Goal: Find specific page/section: Find specific page/section

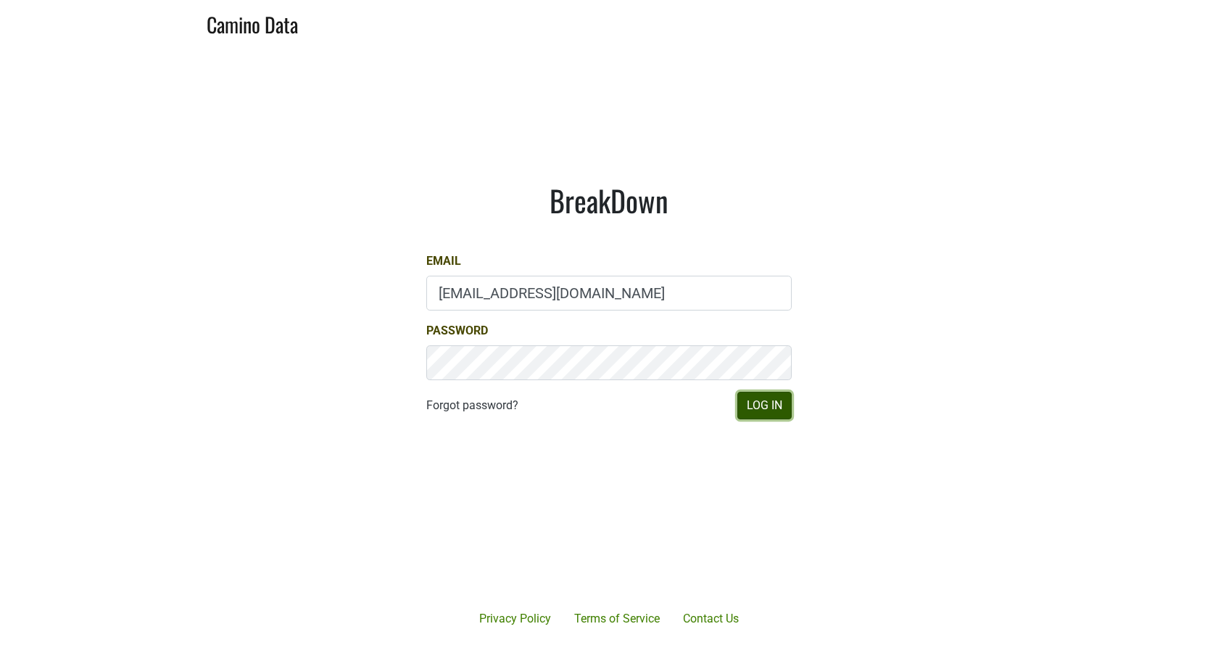
click at [781, 403] on button "Log In" at bounding box center [765, 406] width 54 height 28
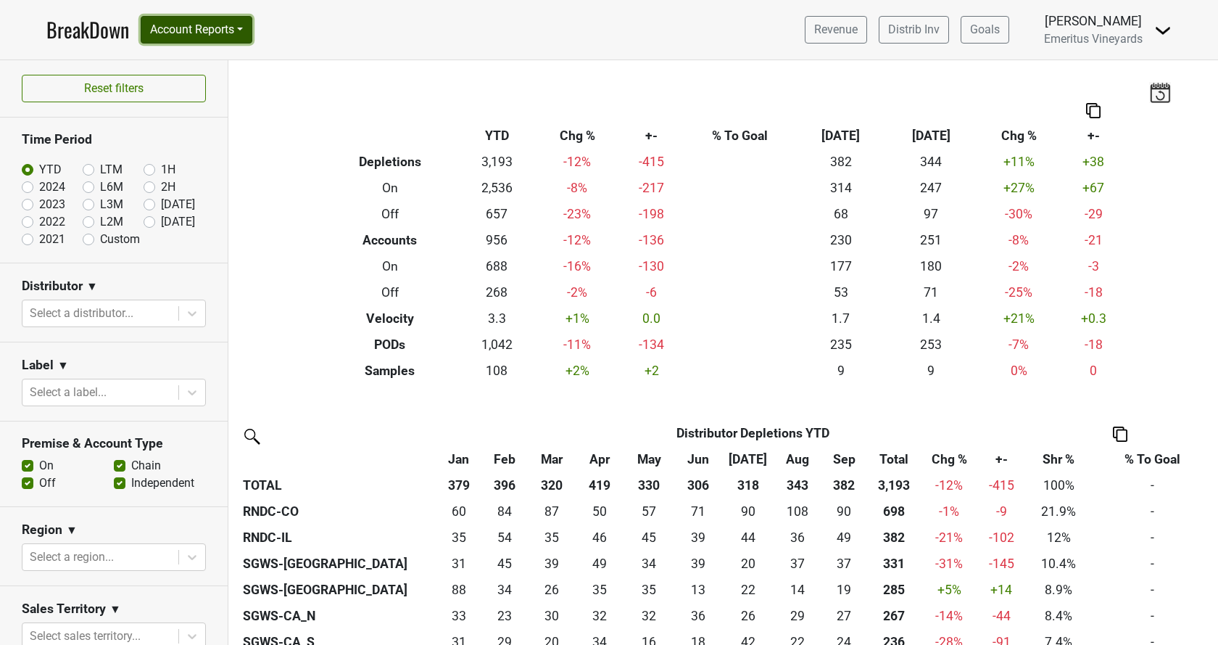
click at [252, 28] on button "Account Reports" at bounding box center [197, 30] width 112 height 28
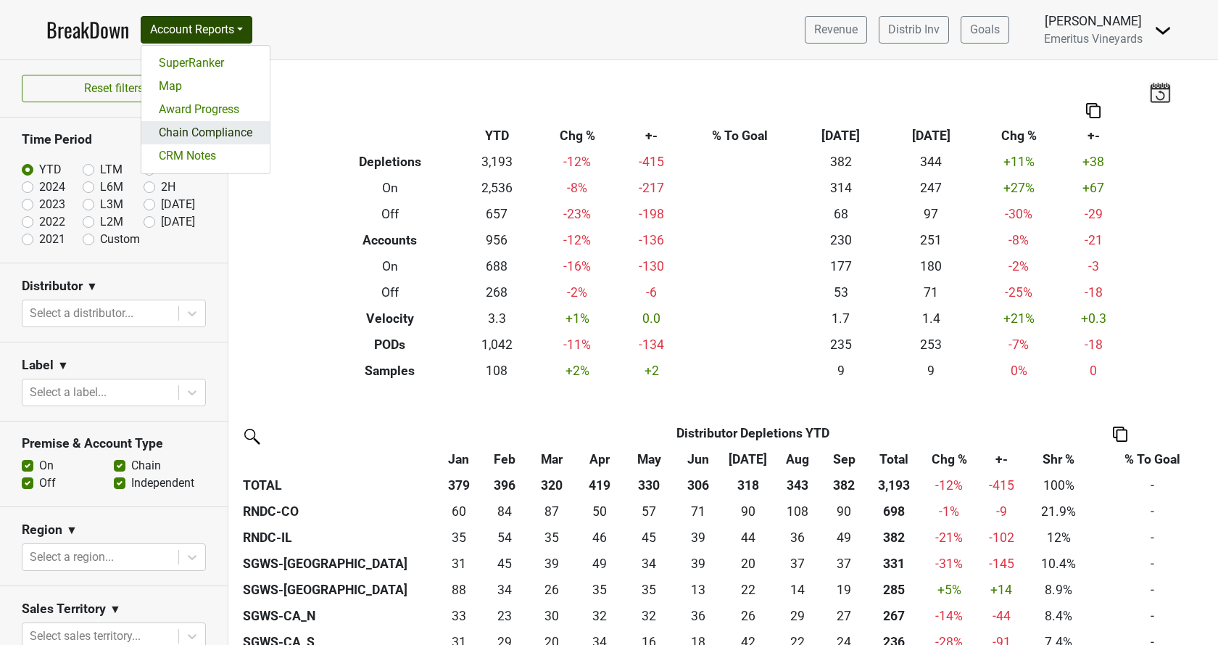
click at [196, 141] on link "Chain Compliance" at bounding box center [205, 132] width 128 height 23
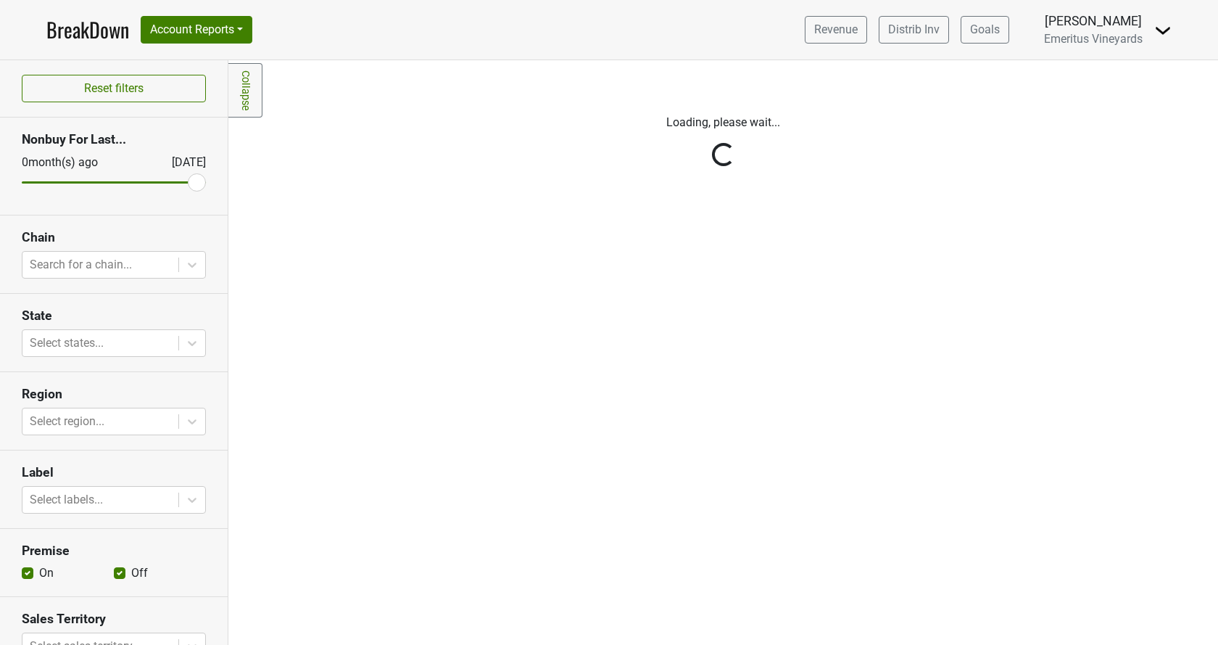
click at [91, 257] on div "Reset filters Nonbuy For Last... 0 month(s) ago Oct '25 Chain Search for a chai…" at bounding box center [114, 352] width 228 height 585
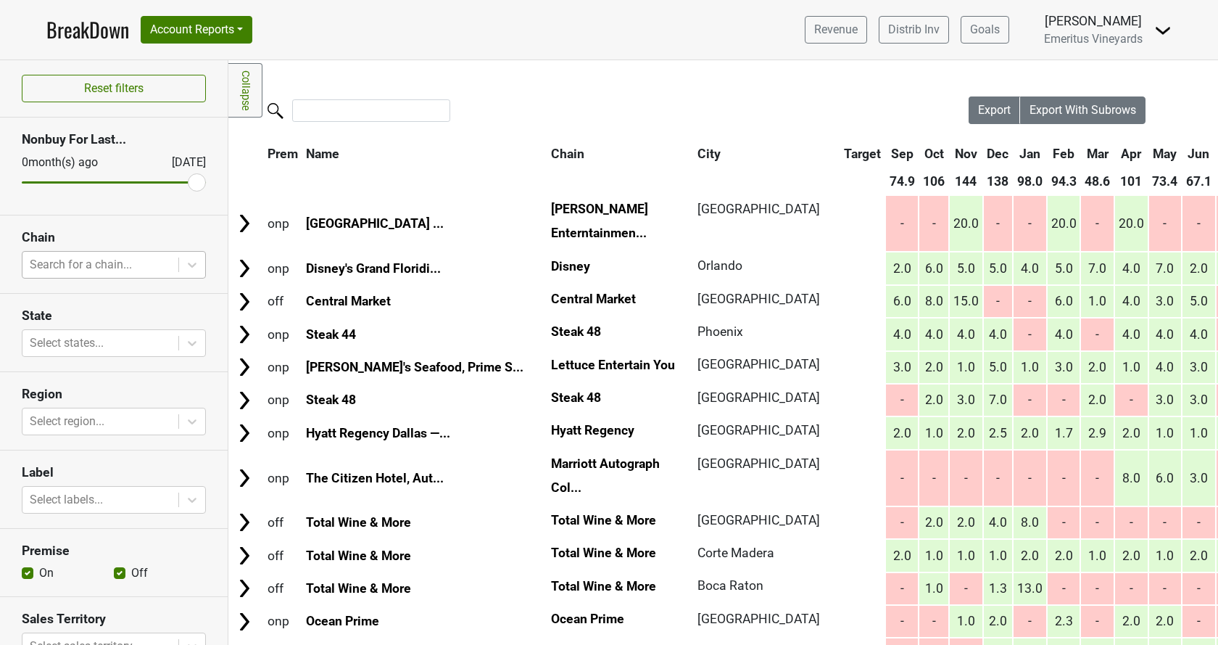
click at [89, 265] on div at bounding box center [100, 265] width 141 height 20
type input "steak"
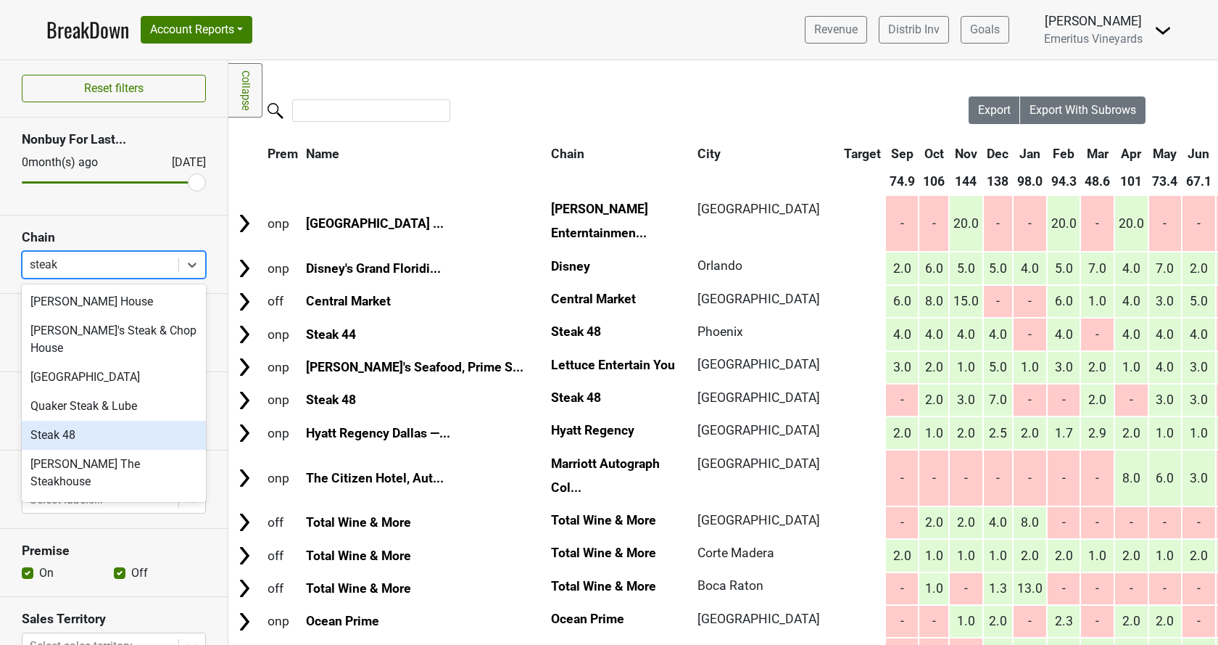
click at [94, 421] on div "Steak 48" at bounding box center [114, 435] width 184 height 29
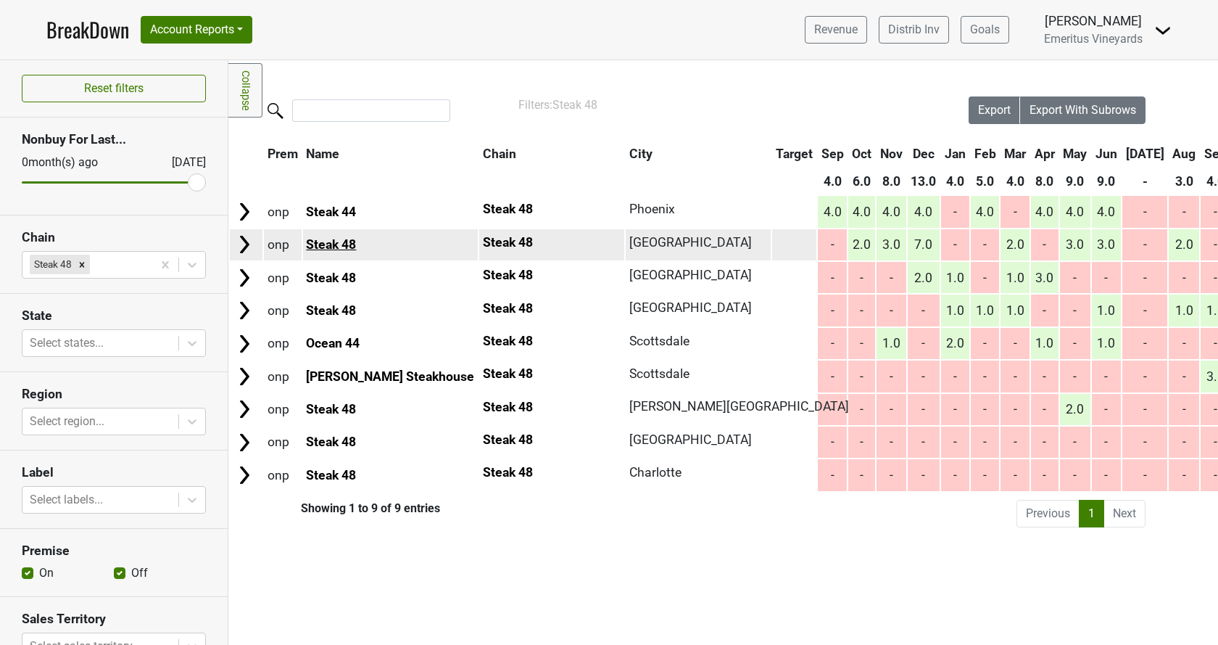
click at [331, 243] on link "Steak 48" at bounding box center [331, 244] width 50 height 15
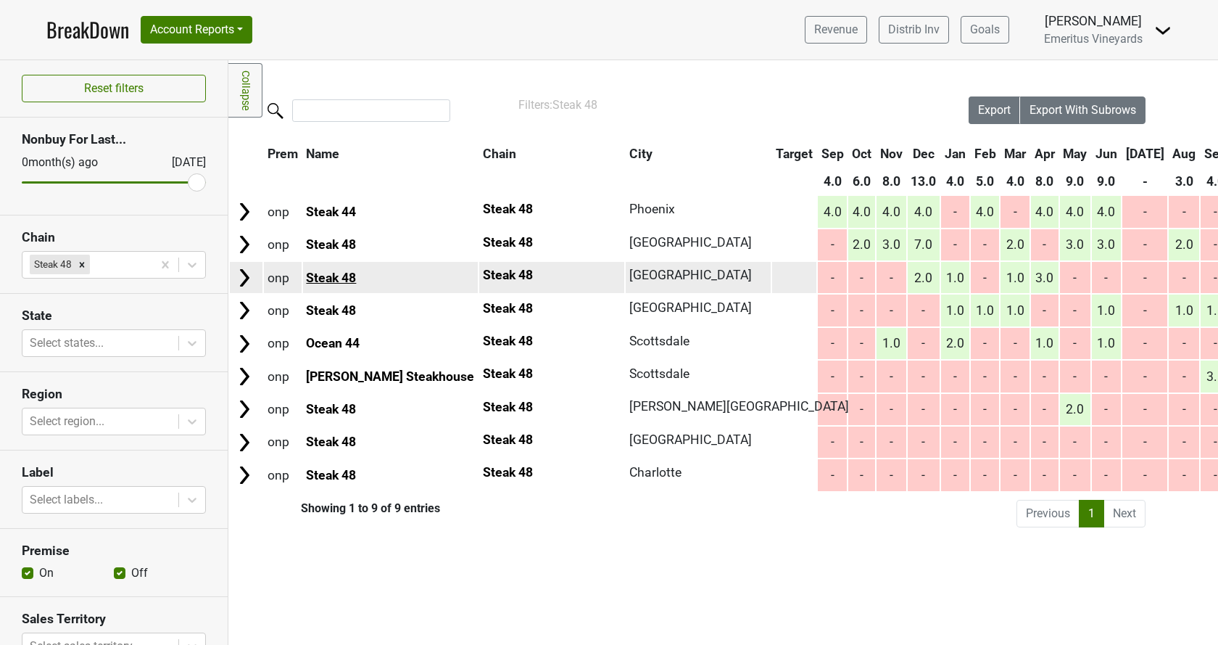
click at [322, 276] on link "Steak 48" at bounding box center [331, 278] width 50 height 15
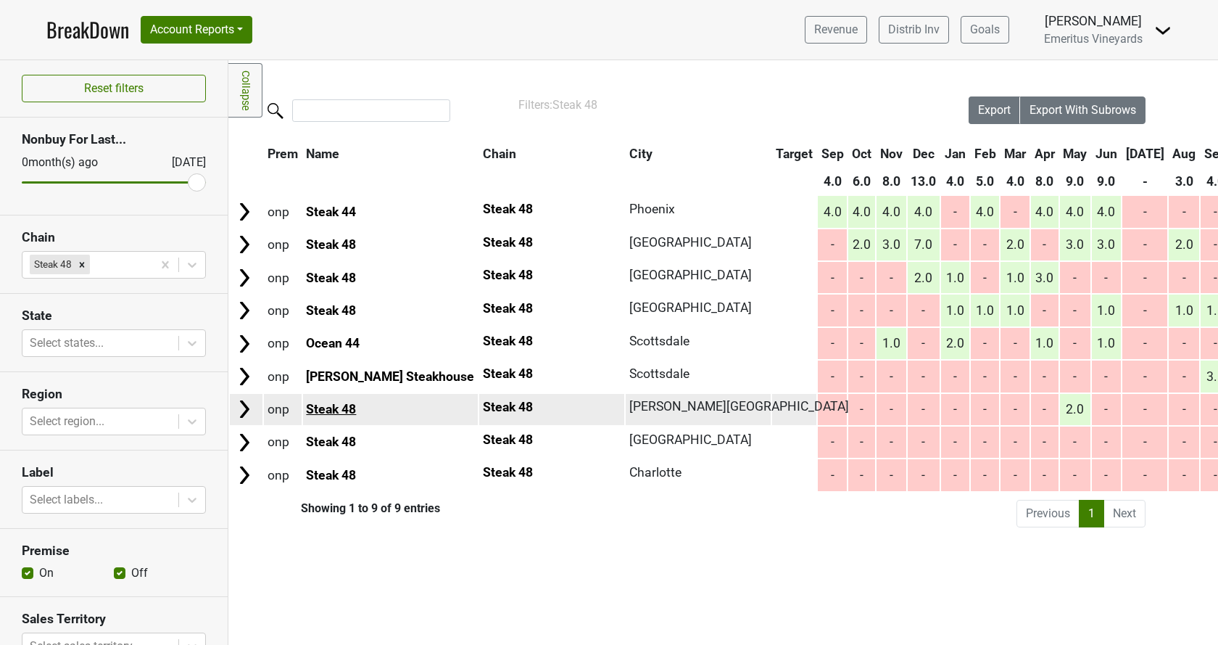
click at [342, 406] on link "Steak 48" at bounding box center [331, 409] width 50 height 15
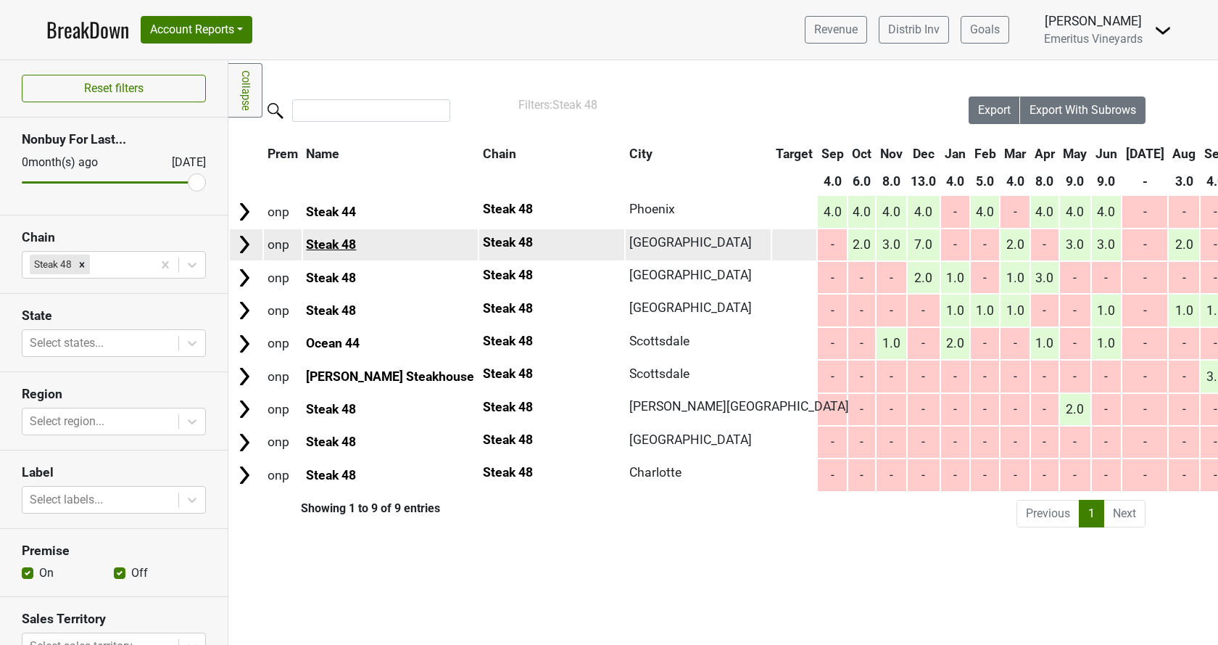
click at [326, 242] on link "Steak 48" at bounding box center [331, 244] width 50 height 15
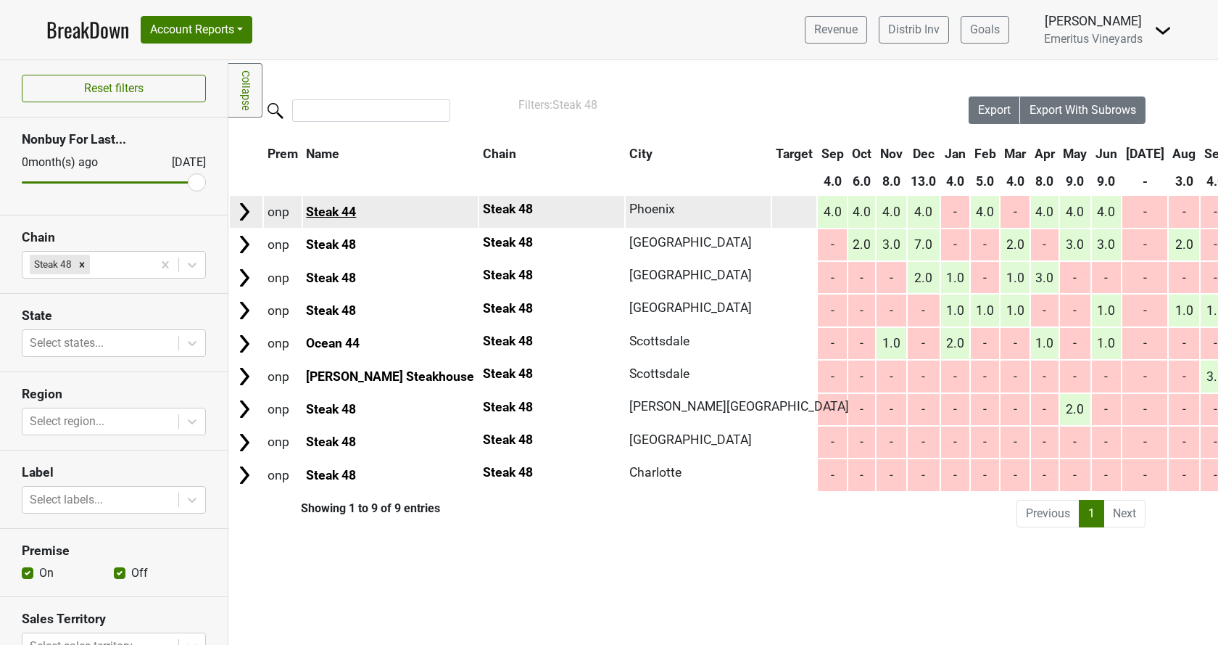
click at [333, 207] on link "Steak 44" at bounding box center [331, 212] width 50 height 15
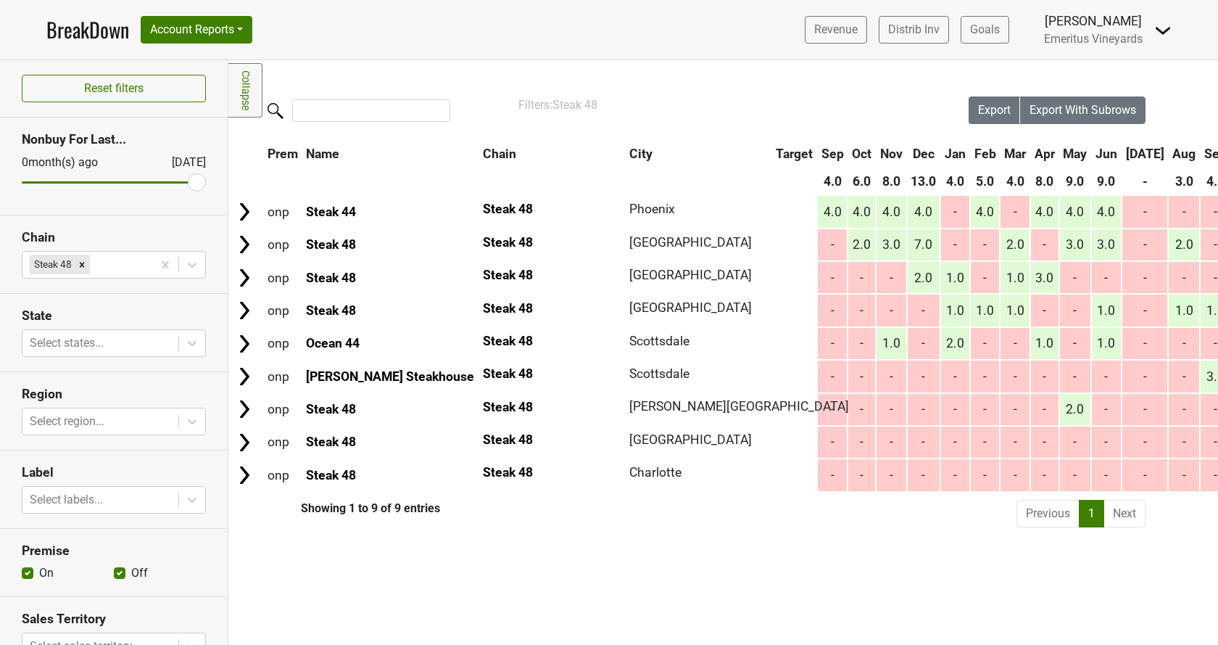
click at [626, 150] on th "City" at bounding box center [695, 154] width 138 height 26
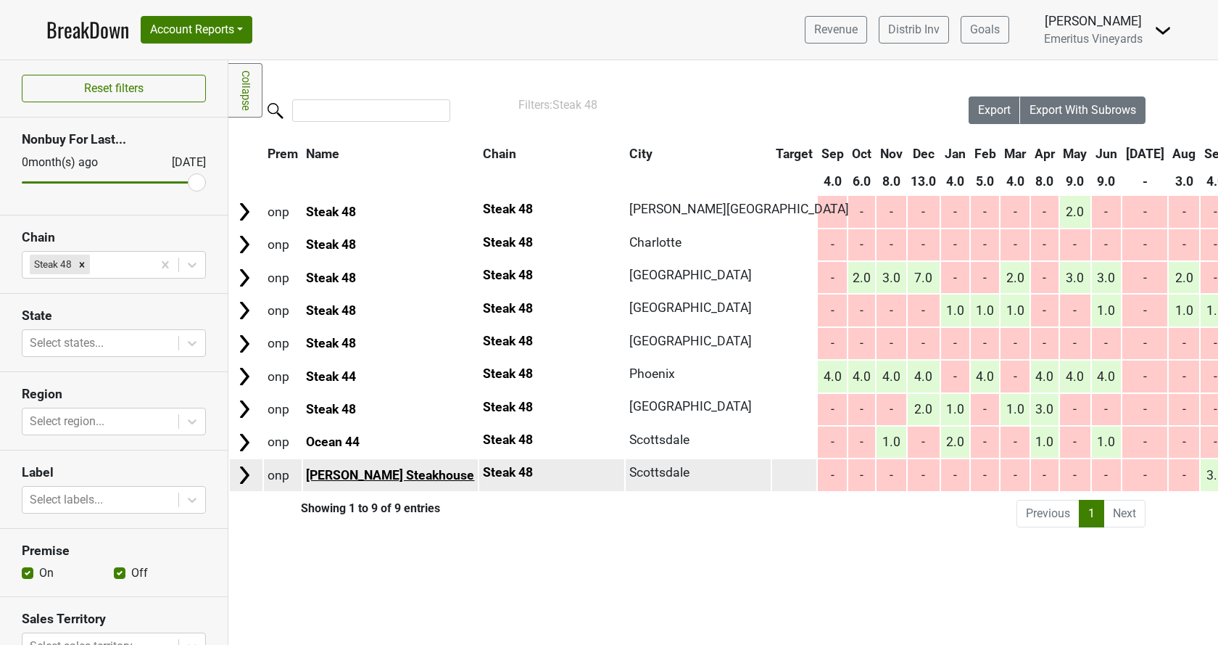
click at [376, 474] on link "Dominick's Steakhouse" at bounding box center [390, 475] width 168 height 15
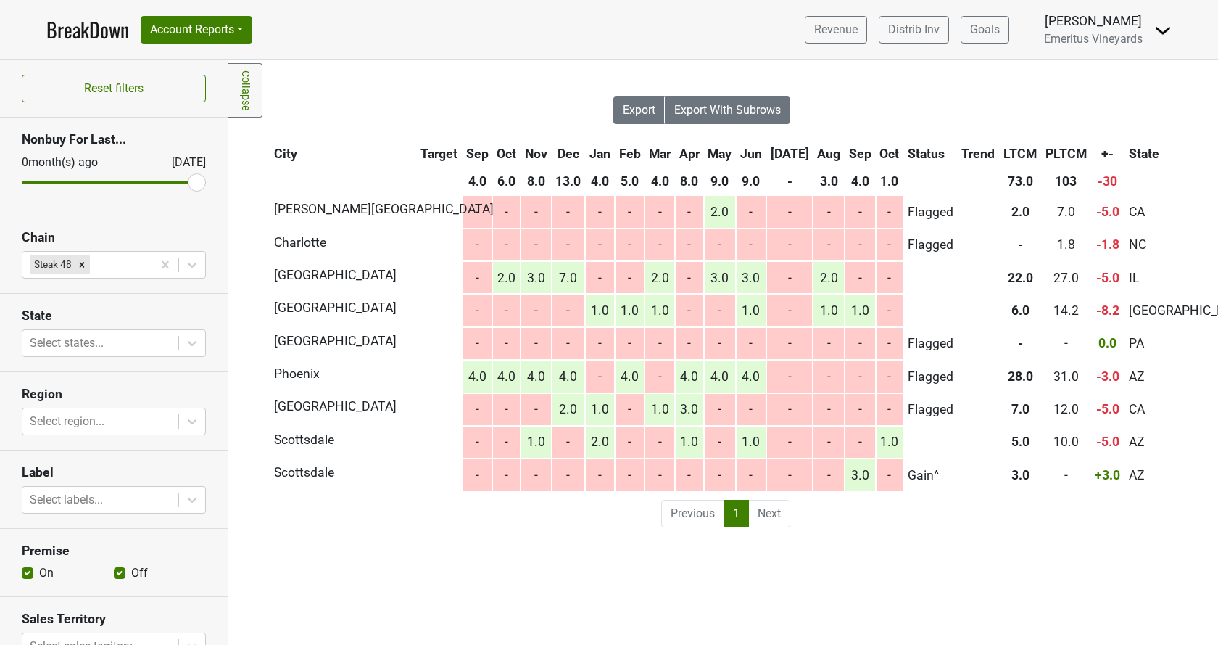
scroll to position [0, 359]
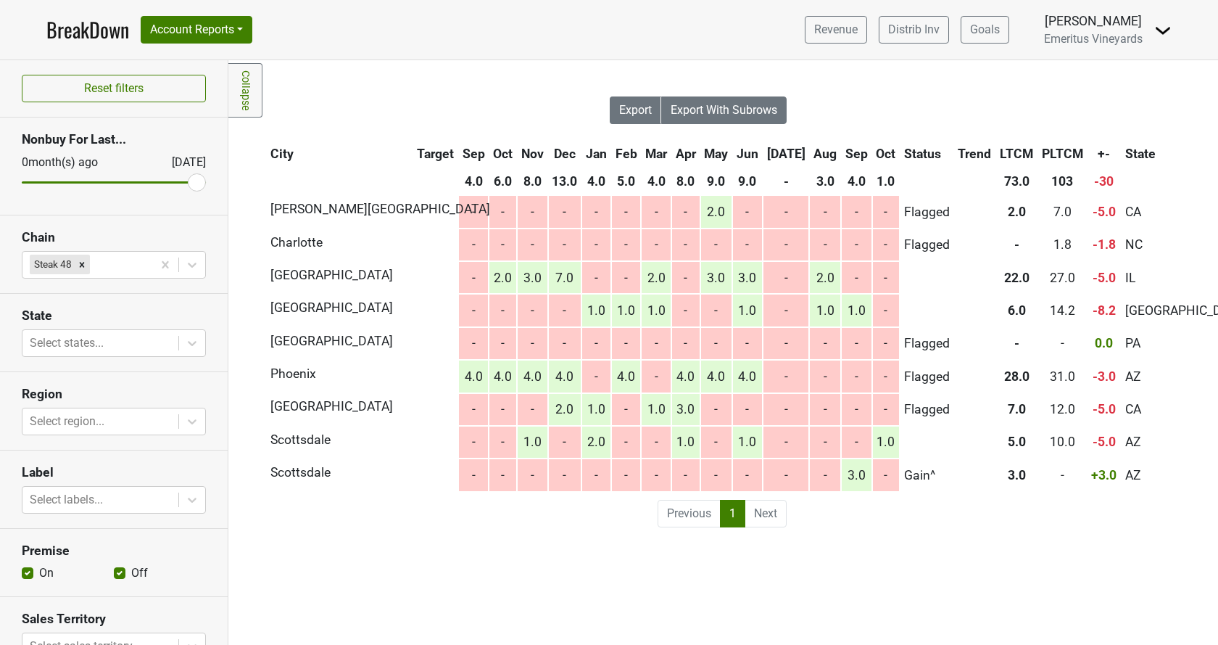
click at [873, 154] on th "Oct" at bounding box center [886, 154] width 27 height 26
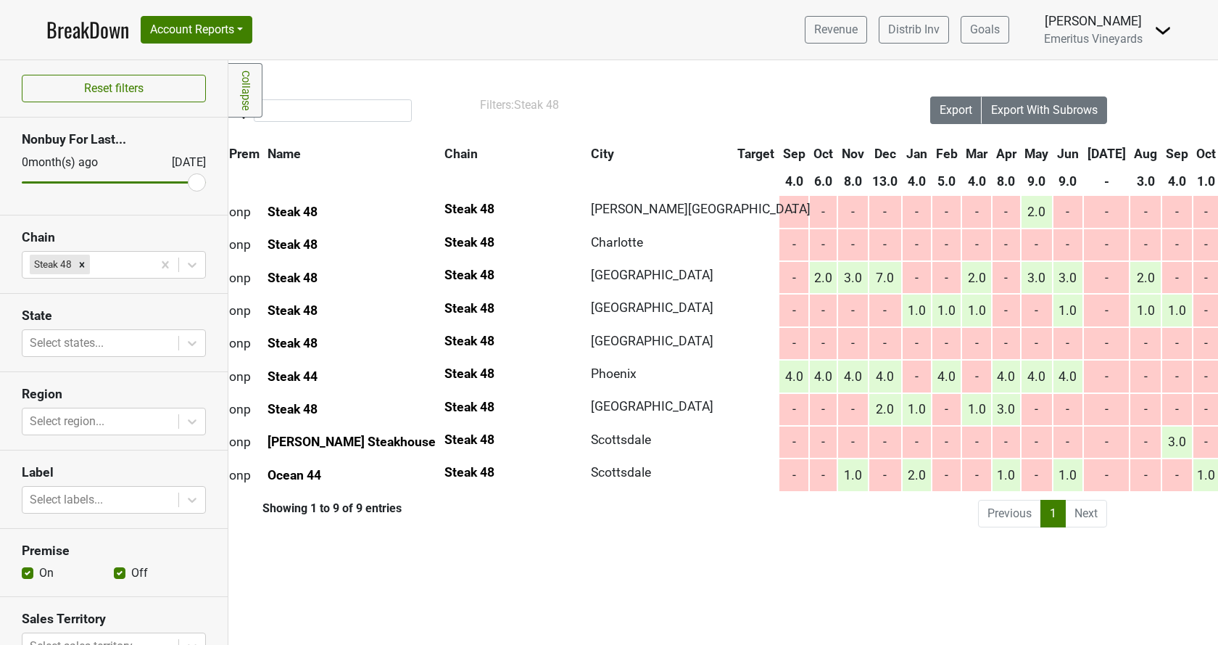
scroll to position [0, 26]
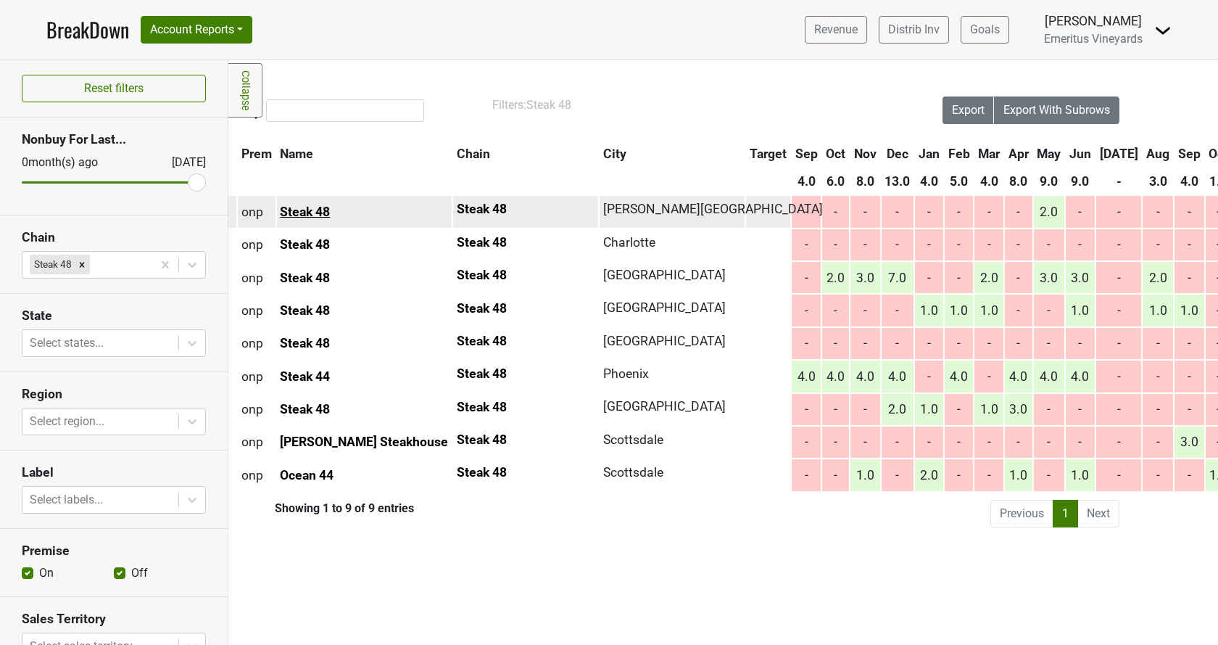
click at [305, 210] on link "Steak 48" at bounding box center [305, 212] width 50 height 15
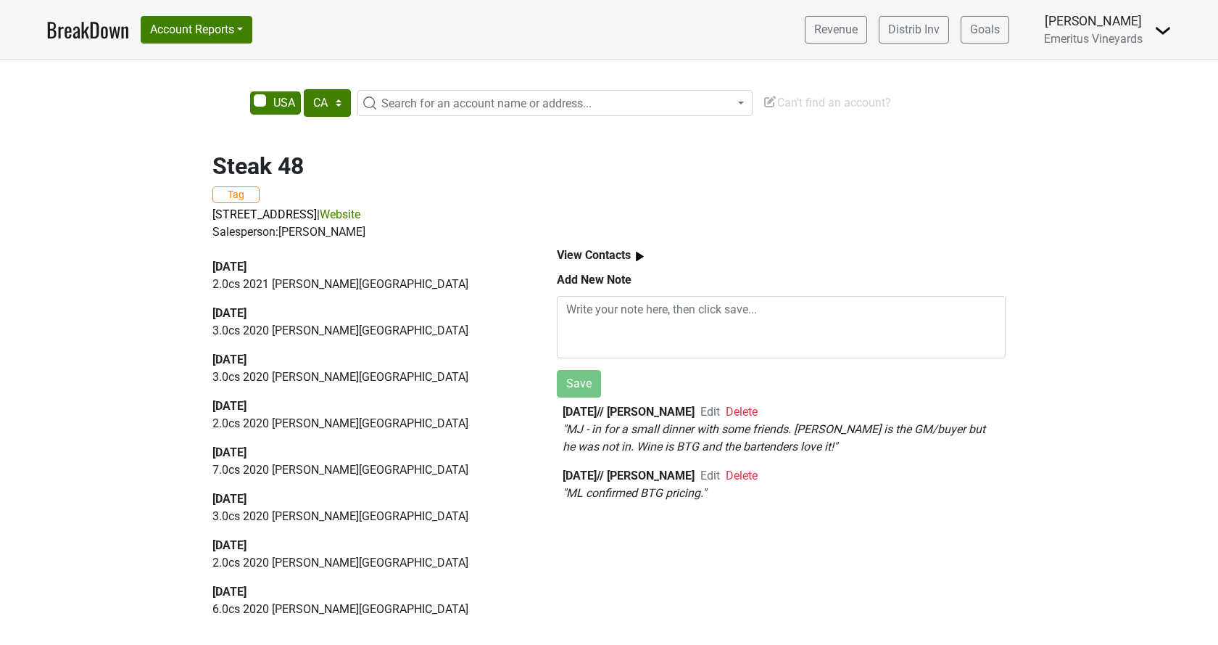
select select "CA"
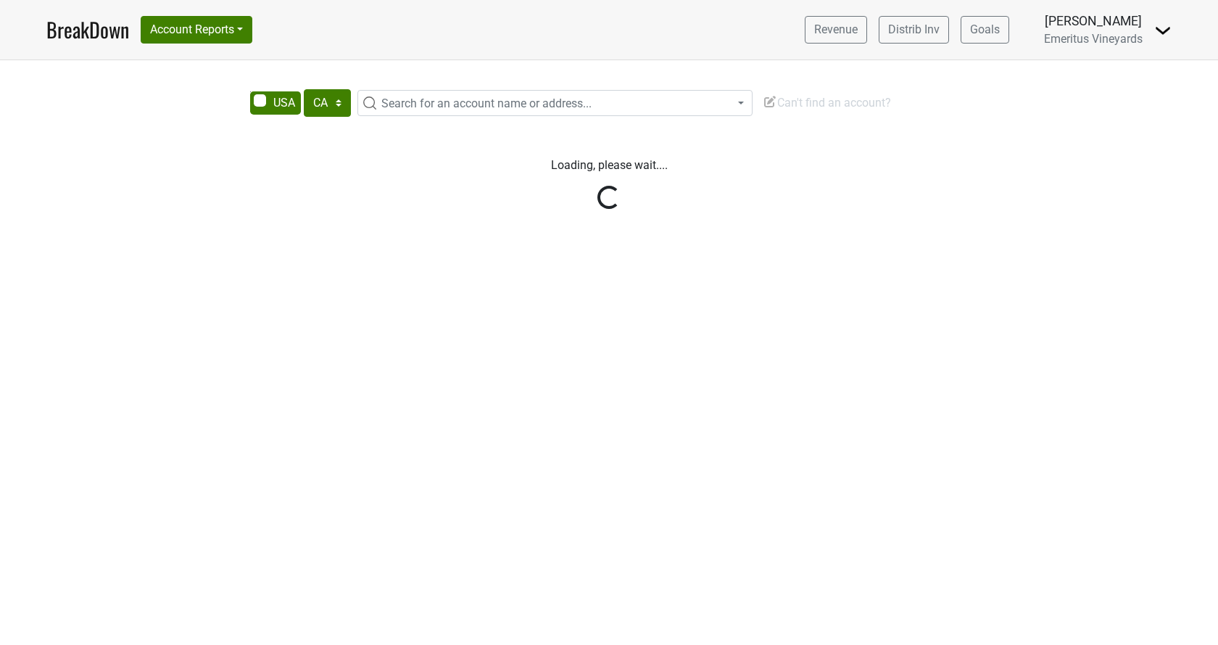
select select "CA"
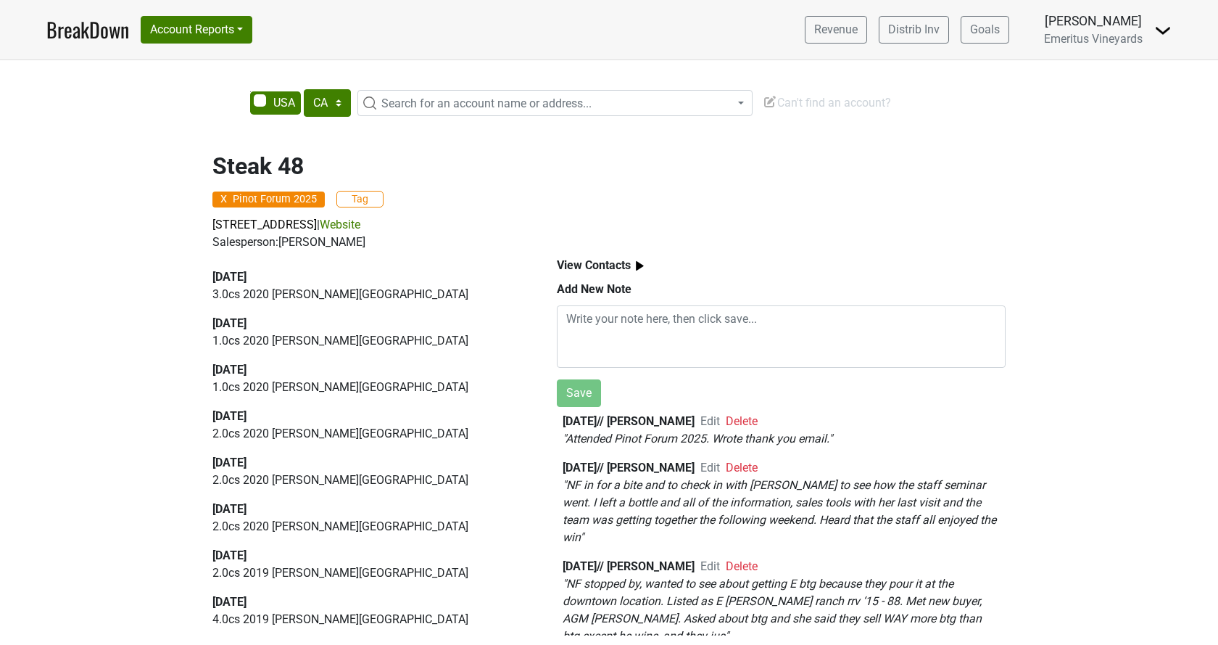
click at [595, 270] on b "View Contacts" at bounding box center [594, 265] width 74 height 14
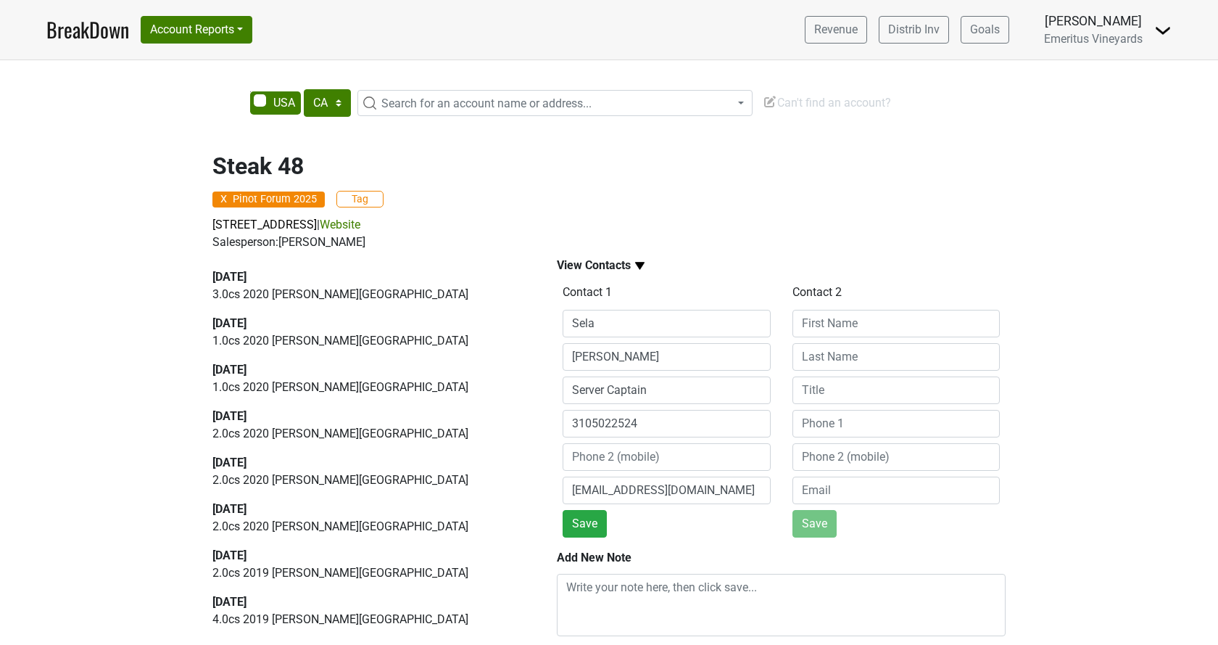
click at [595, 268] on b "View Contacts" at bounding box center [594, 265] width 74 height 14
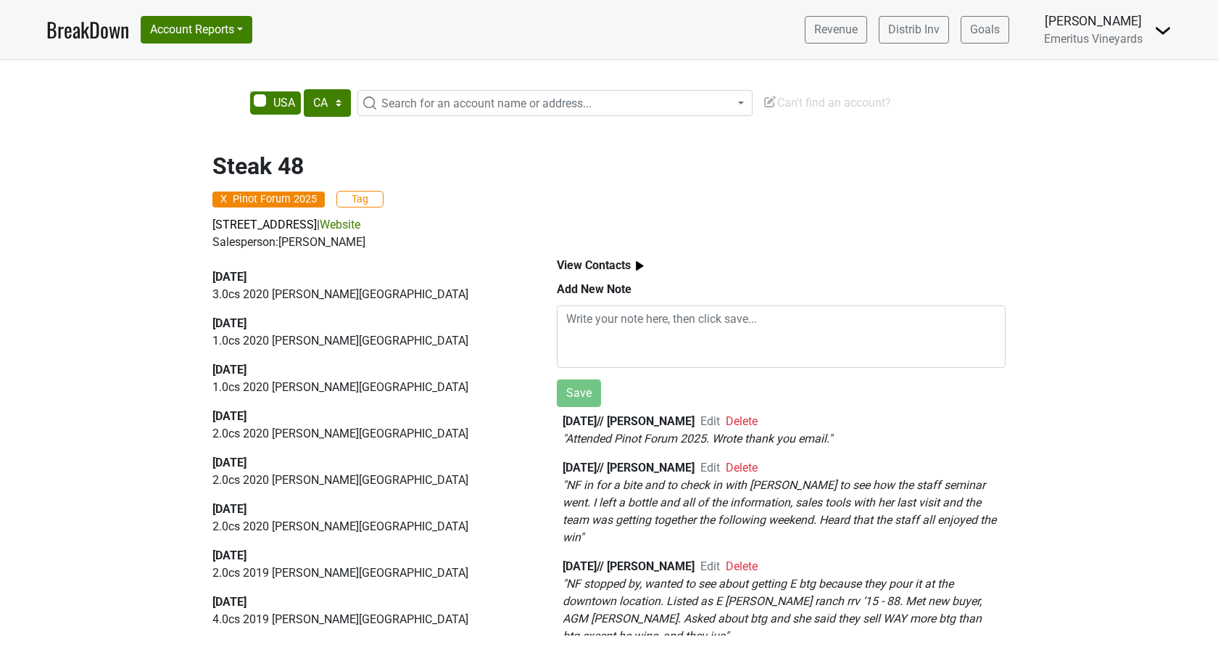
scroll to position [83, 0]
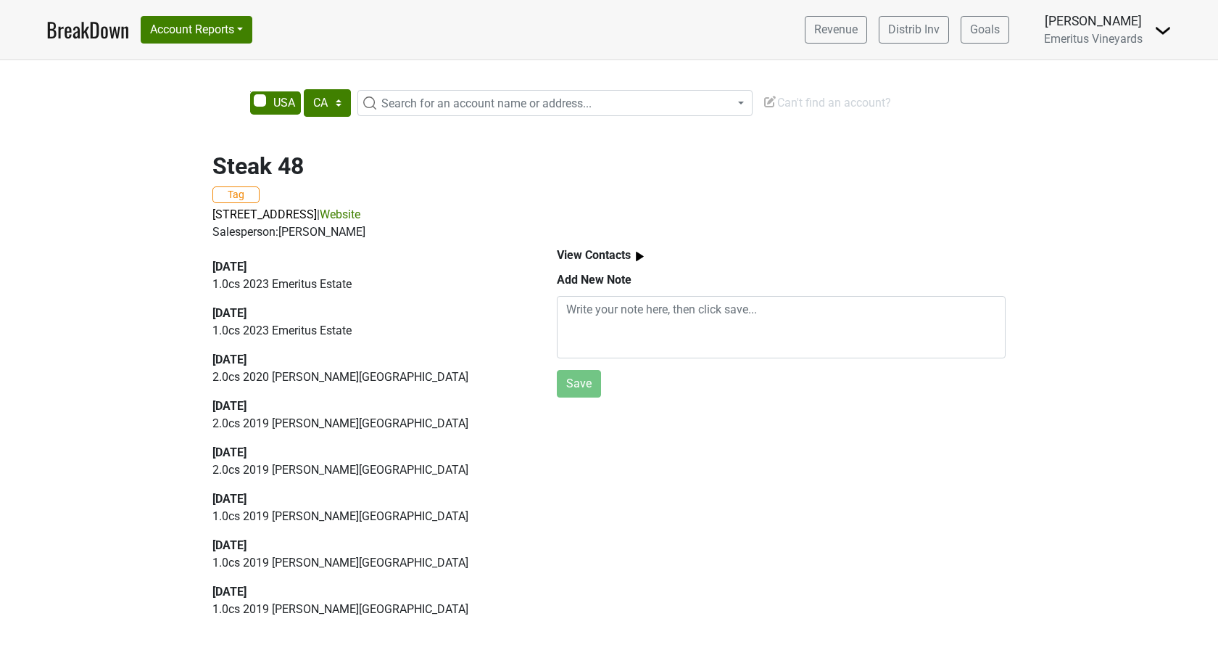
select select "CA"
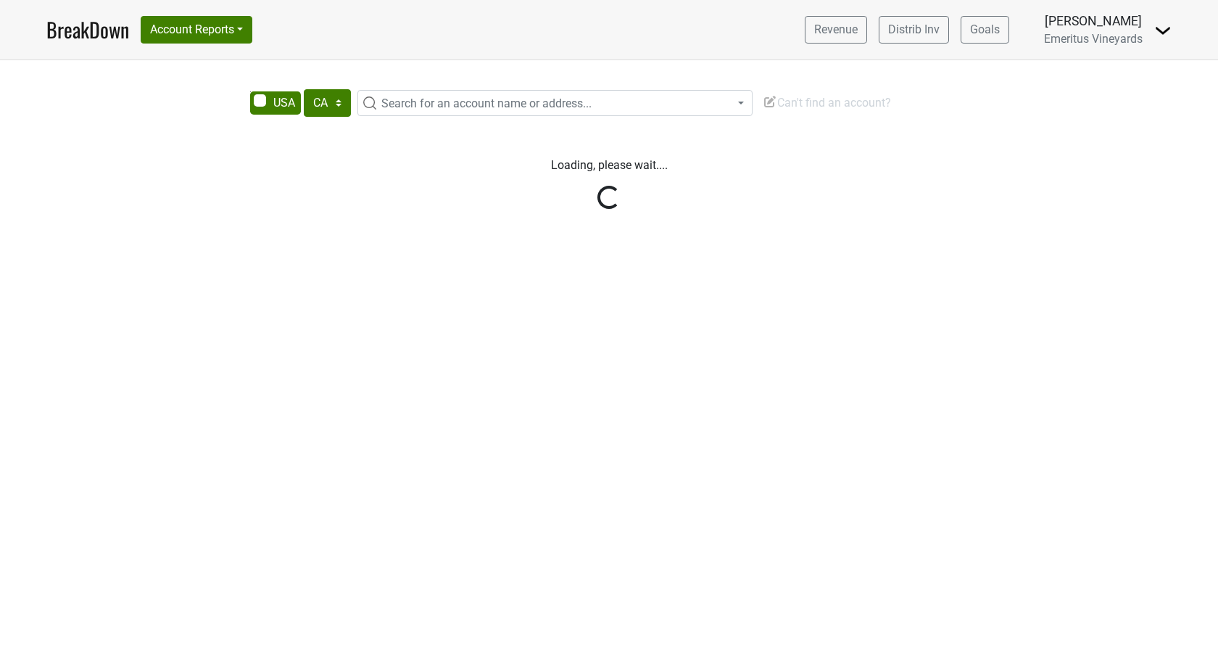
select select "CA"
